Goal: Transaction & Acquisition: Purchase product/service

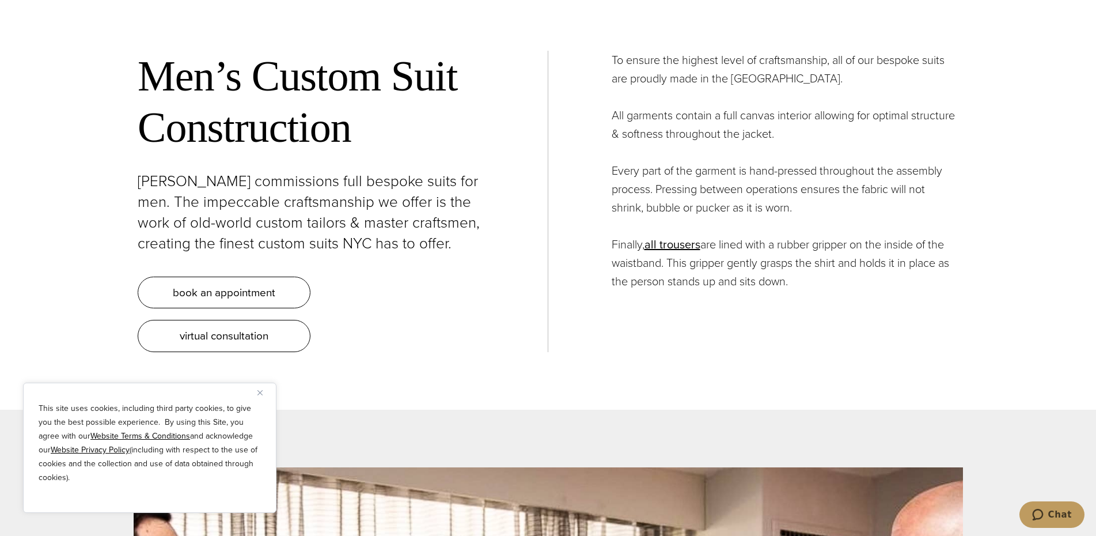
scroll to position [4666, 0]
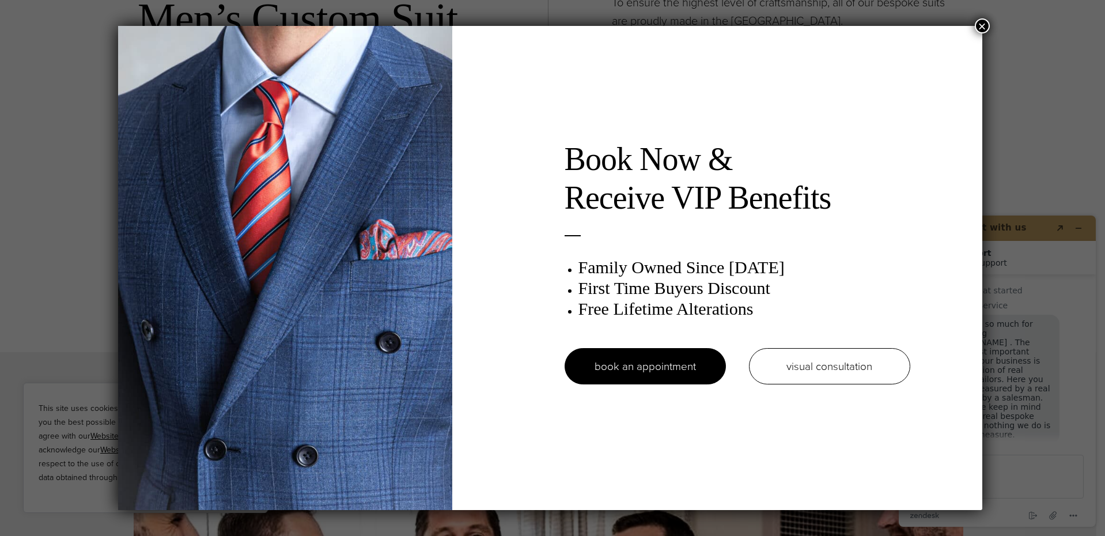
click at [985, 29] on button "×" at bounding box center [982, 25] width 15 height 15
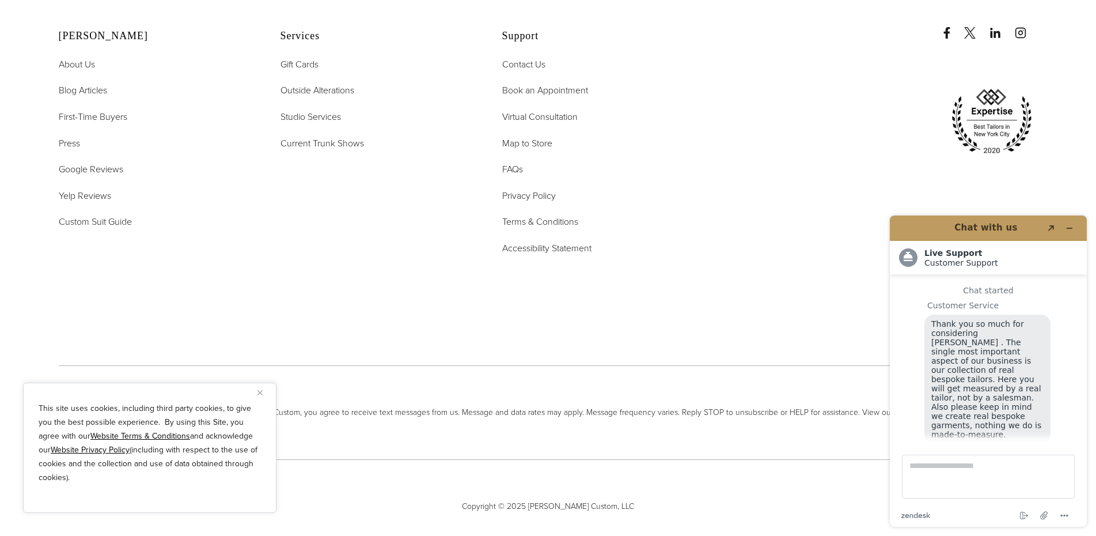
scroll to position [0, 0]
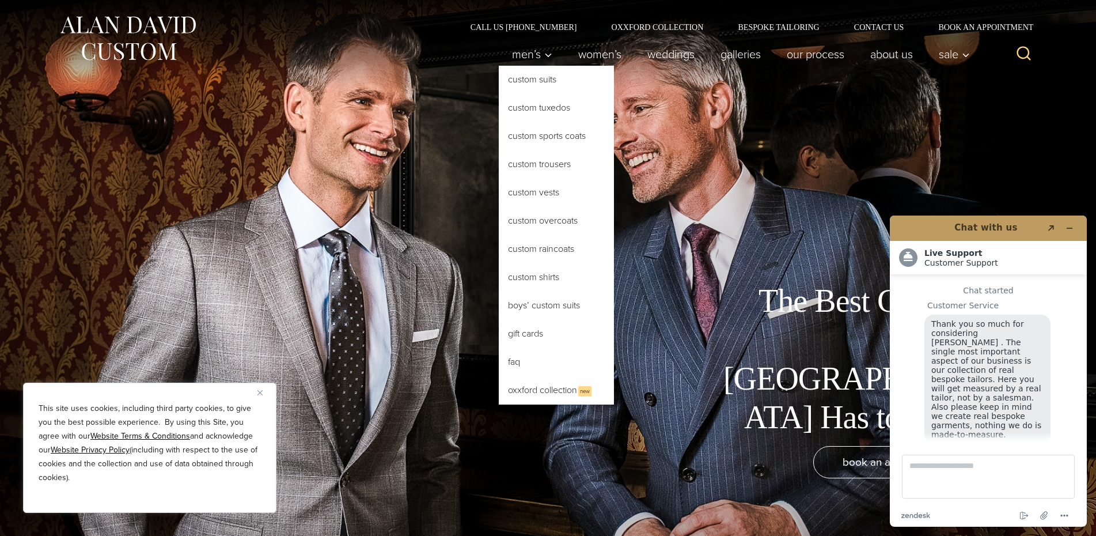
click at [526, 82] on link "Custom Suits" at bounding box center [556, 80] width 115 height 28
